Goal: Task Accomplishment & Management: Manage account settings

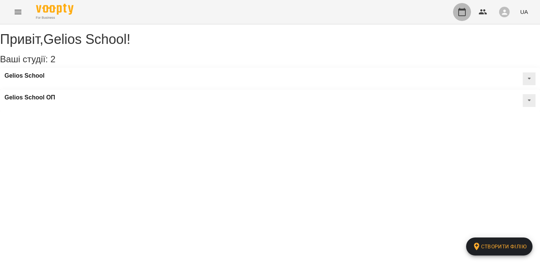
click at [460, 9] on icon "button" at bounding box center [461, 12] width 7 height 8
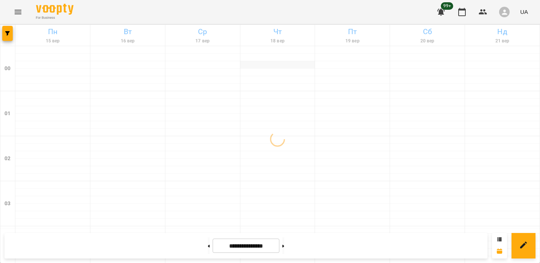
click at [295, 63] on div at bounding box center [277, 64] width 75 height 7
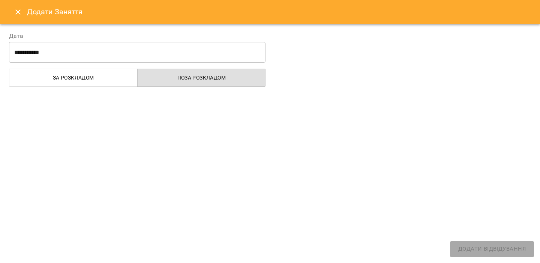
select select
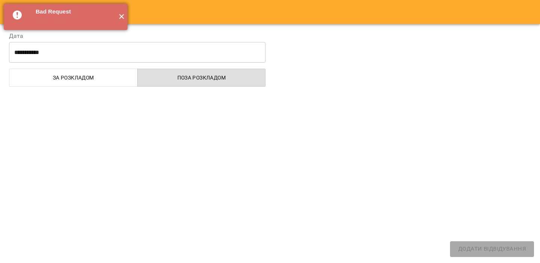
click at [120, 18] on button "✕" at bounding box center [121, 17] width 12 height 26
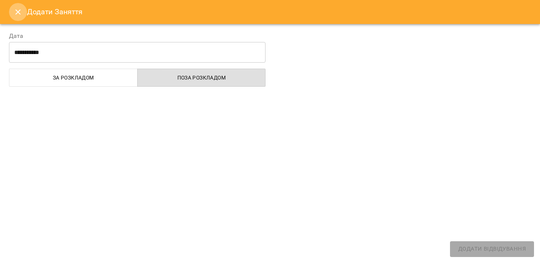
click at [19, 12] on icon "Close" at bounding box center [17, 11] width 9 height 9
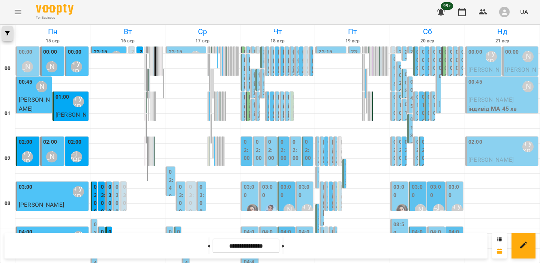
click at [8, 36] on button "button" at bounding box center [7, 33] width 10 height 15
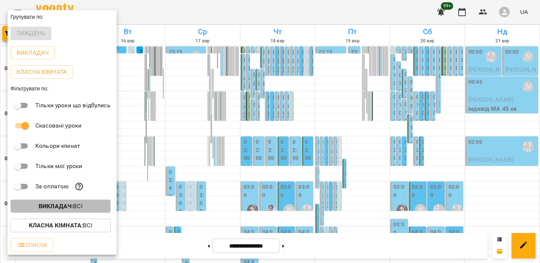
click at [49, 211] on p "Викладач : Всі" at bounding box center [61, 206] width 44 height 9
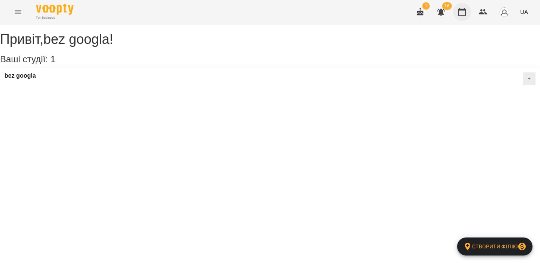
click at [466, 16] on icon "button" at bounding box center [461, 11] width 9 height 9
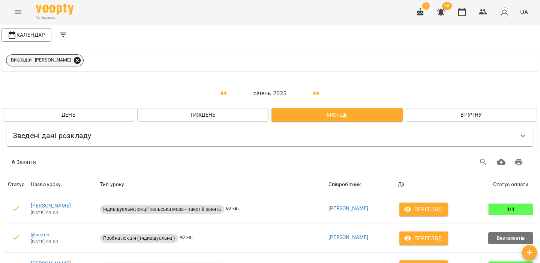
click at [81, 60] on icon at bounding box center [77, 60] width 8 height 8
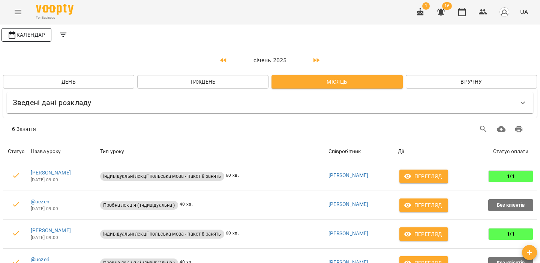
click at [37, 34] on span "Календар" at bounding box center [26, 34] width 38 height 9
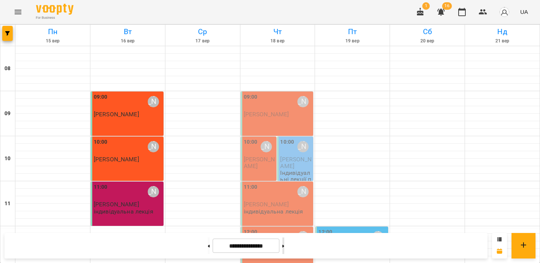
click at [284, 246] on button at bounding box center [283, 245] width 2 height 16
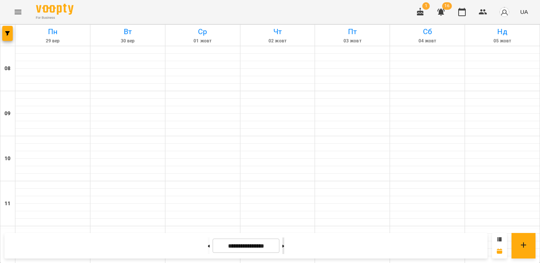
click at [284, 246] on button at bounding box center [283, 245] width 2 height 16
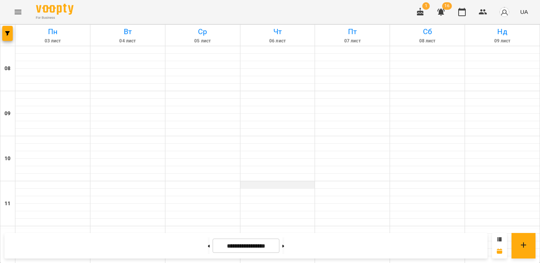
scroll to position [357, 0]
click at [208, 244] on button at bounding box center [209, 245] width 2 height 16
click at [6, 32] on icon "button" at bounding box center [7, 33] width 4 height 4
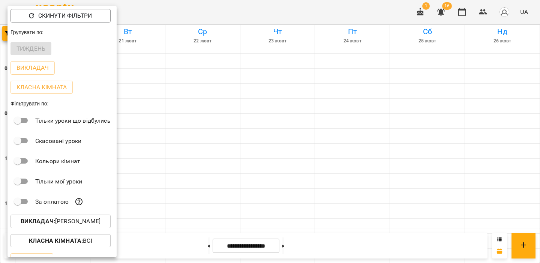
click at [70, 225] on p "Викладач : [PERSON_NAME]" at bounding box center [61, 221] width 80 height 9
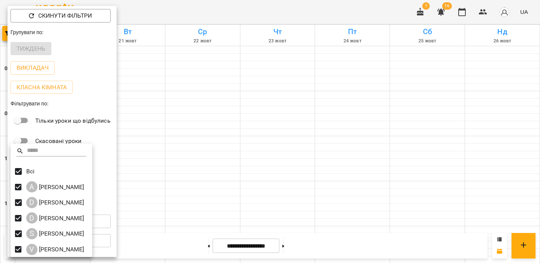
click at [162, 154] on div at bounding box center [270, 131] width 540 height 263
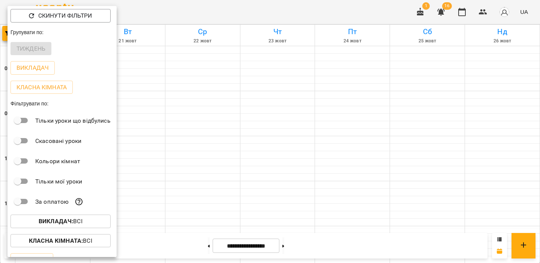
click at [187, 145] on div at bounding box center [270, 131] width 540 height 263
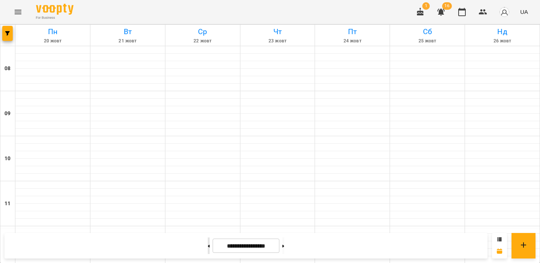
click at [208, 246] on button at bounding box center [209, 245] width 2 height 16
click at [201, 236] on div "**********" at bounding box center [245, 245] width 483 height 25
click at [208, 248] on button at bounding box center [209, 245] width 2 height 16
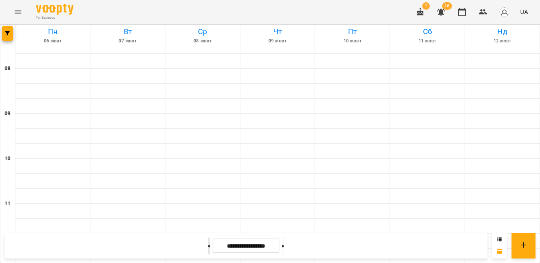
click at [208, 242] on button at bounding box center [209, 245] width 2 height 16
type input "**********"
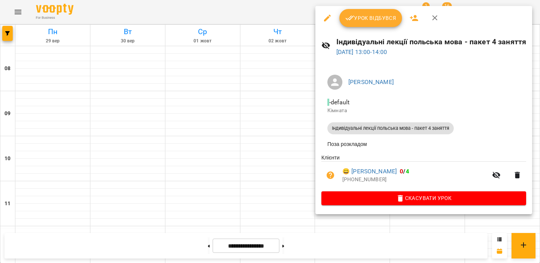
click at [261, 140] on div at bounding box center [270, 131] width 540 height 263
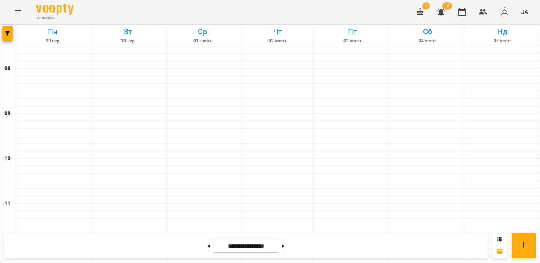
click at [506, 13] on img "button" at bounding box center [504, 12] width 10 height 10
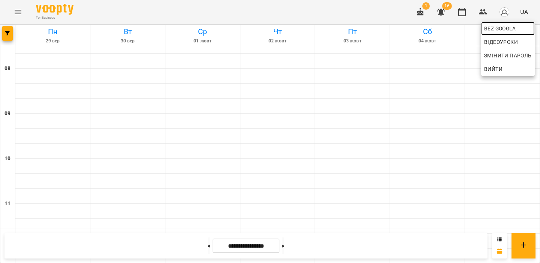
click at [494, 33] on link "bez googla" at bounding box center [508, 28] width 54 height 13
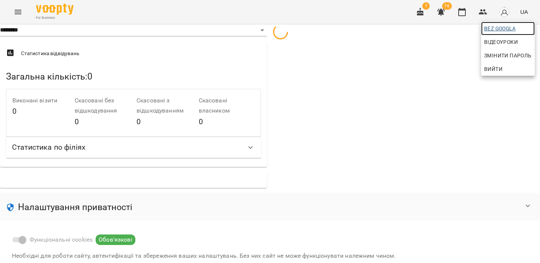
select select "**"
select select "**********"
select select "***"
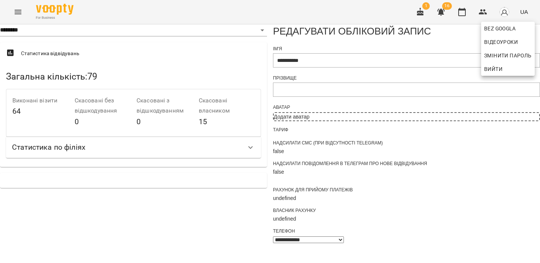
click at [288, 103] on div at bounding box center [270, 131] width 540 height 263
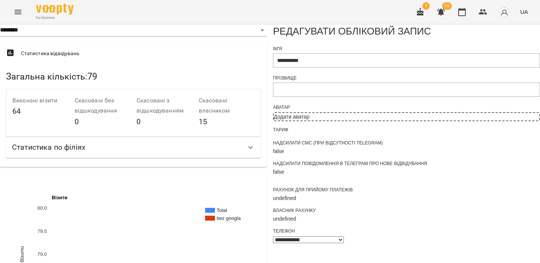
scroll to position [175, 0]
click at [22, 10] on icon "Menu" at bounding box center [17, 11] width 9 height 9
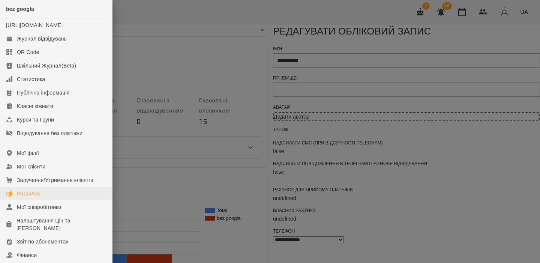
scroll to position [45, 0]
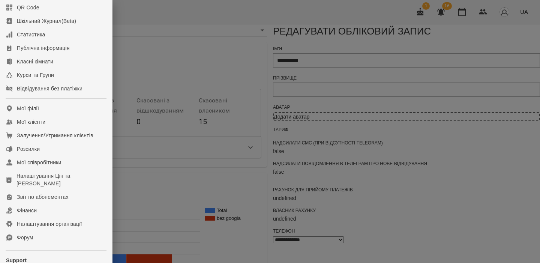
click at [310, 220] on div at bounding box center [270, 131] width 540 height 263
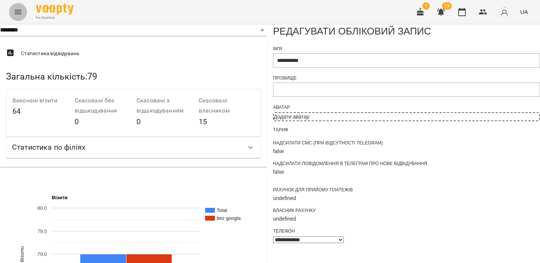
click at [20, 9] on icon "Menu" at bounding box center [17, 11] width 9 height 9
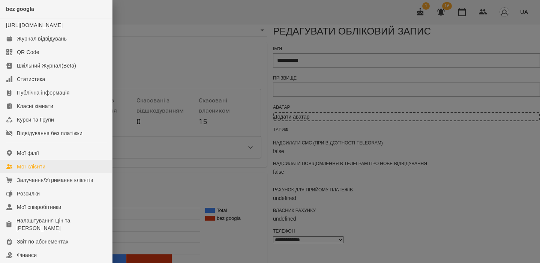
scroll to position [85, 0]
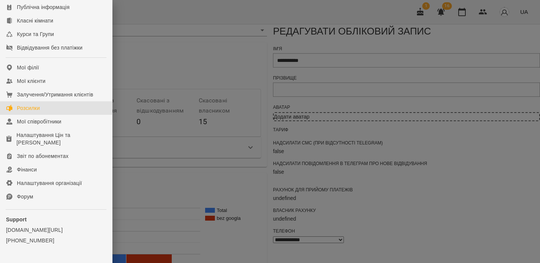
click at [58, 115] on link "Розсилки" at bounding box center [56, 107] width 112 height 13
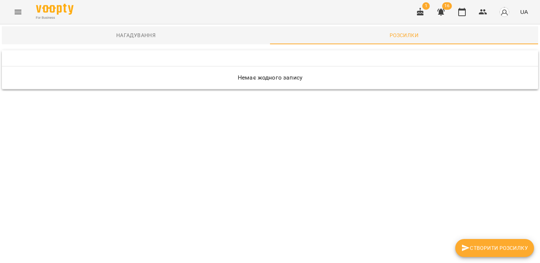
click at [153, 32] on span "Нагадування" at bounding box center [135, 35] width 259 height 9
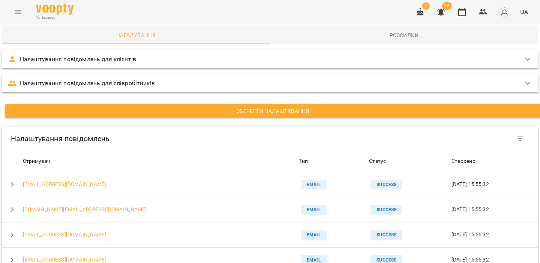
click at [93, 67] on div "Налаштування повідомлень для клієнтів" at bounding box center [270, 59] width 536 height 18
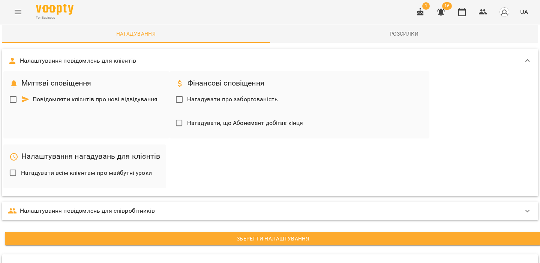
scroll to position [21, 0]
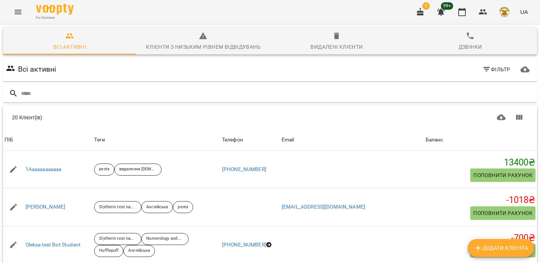
click at [19, 6] on button "Menu" at bounding box center [18, 12] width 18 height 18
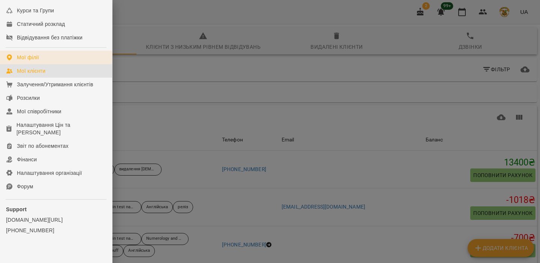
scroll to position [143, 0]
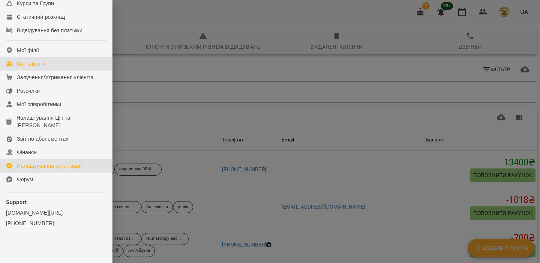
click at [65, 163] on div "Налаштування організації" at bounding box center [49, 165] width 65 height 7
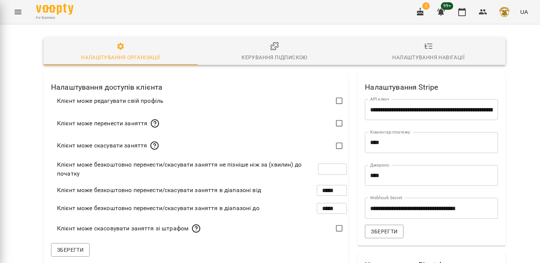
type input "**"
type input "*****"
type input "**********"
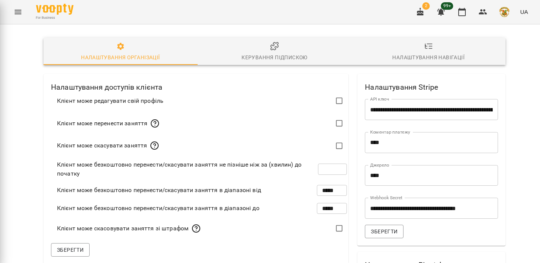
type input "*****"
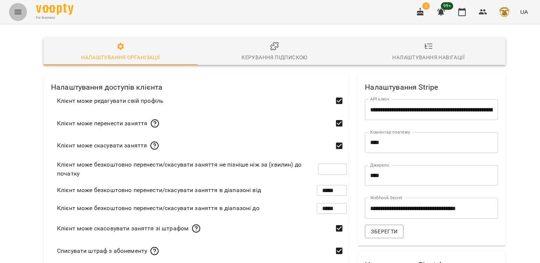
click at [21, 10] on icon "Menu" at bounding box center [17, 11] width 9 height 9
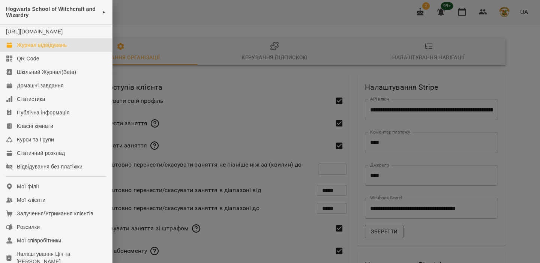
click at [62, 49] on div "Журнал відвідувань" at bounding box center [42, 44] width 50 height 7
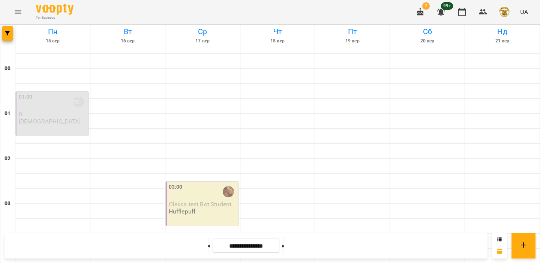
click at [20, 11] on icon "Menu" at bounding box center [17, 11] width 9 height 9
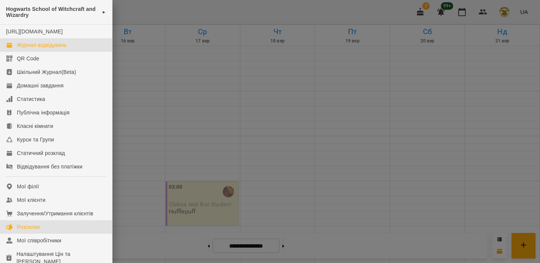
click at [35, 230] on div "Розсилки" at bounding box center [28, 226] width 23 height 7
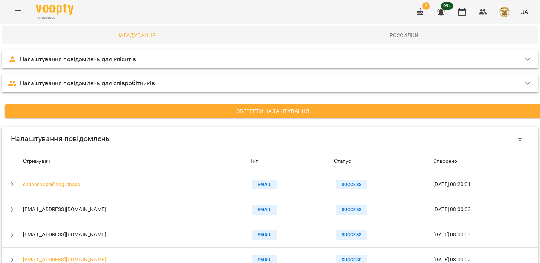
click at [91, 63] on p "Налаштування повідомлень для клієнтів" at bounding box center [78, 59] width 116 height 9
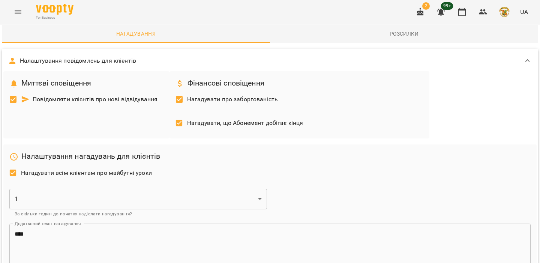
scroll to position [46, 0]
click at [164, 162] on div "Нагадувати всім клієнтам про майбутні уроки" at bounding box center [269, 174] width 527 height 24
drag, startPoint x: 40, startPoint y: 129, endPoint x: 82, endPoint y: 130, distance: 41.2
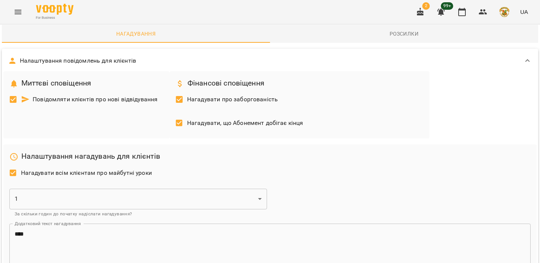
drag, startPoint x: 40, startPoint y: 129, endPoint x: 85, endPoint y: 129, distance: 45.0
drag, startPoint x: 186, startPoint y: 128, endPoint x: 253, endPoint y: 129, distance: 66.7
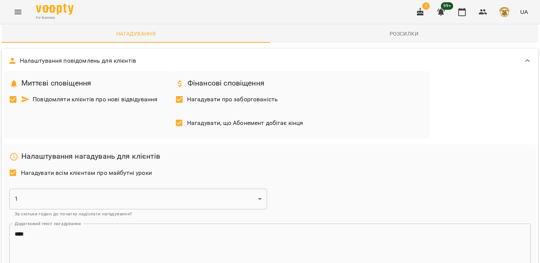
drag, startPoint x: 40, startPoint y: 127, endPoint x: 79, endPoint y: 129, distance: 38.2
drag, startPoint x: 79, startPoint y: 129, endPoint x: 40, endPoint y: 129, distance: 38.6
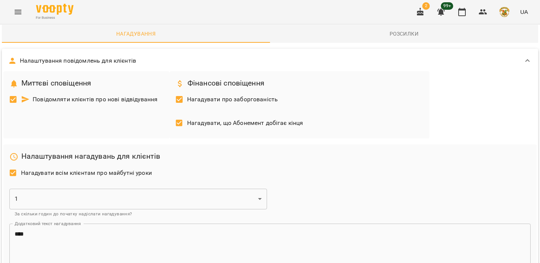
drag, startPoint x: 42, startPoint y: 130, endPoint x: 80, endPoint y: 127, distance: 37.9
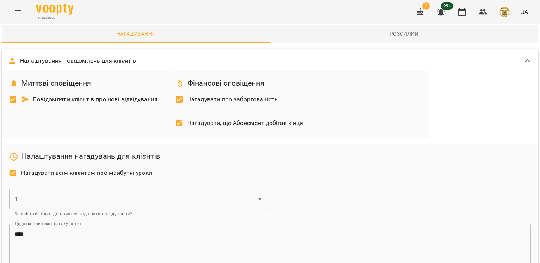
drag, startPoint x: 301, startPoint y: 129, endPoint x: 341, endPoint y: 130, distance: 39.7
drag, startPoint x: 95, startPoint y: 127, endPoint x: 209, endPoint y: 139, distance: 114.8
